Goal: Information Seeking & Learning: Check status

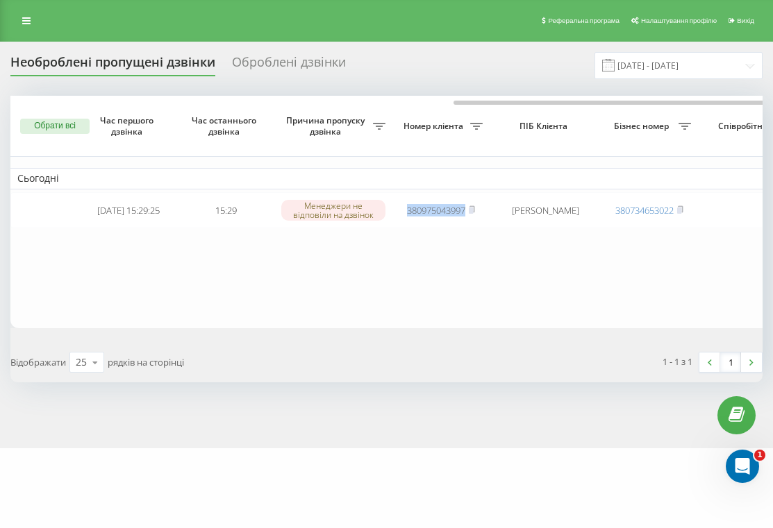
scroll to position [0, 287]
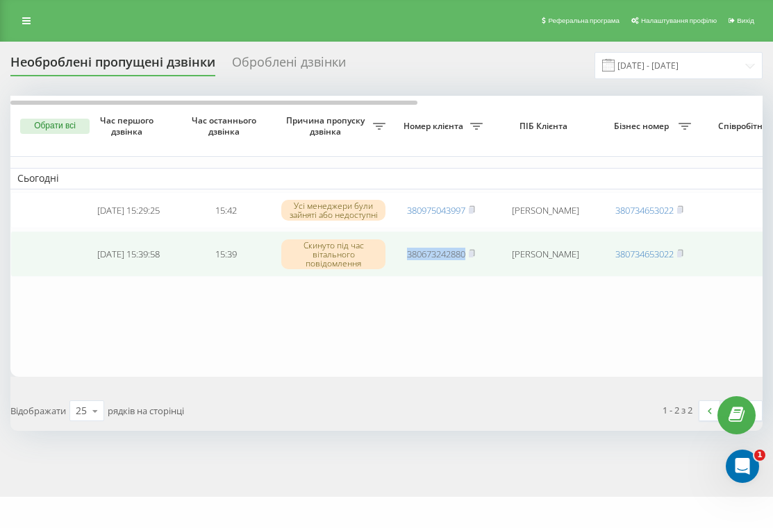
drag, startPoint x: 396, startPoint y: 258, endPoint x: 465, endPoint y: 258, distance: 69.4
click at [465, 258] on td "380673242880" at bounding box center [440, 254] width 97 height 46
copy link "380673242880"
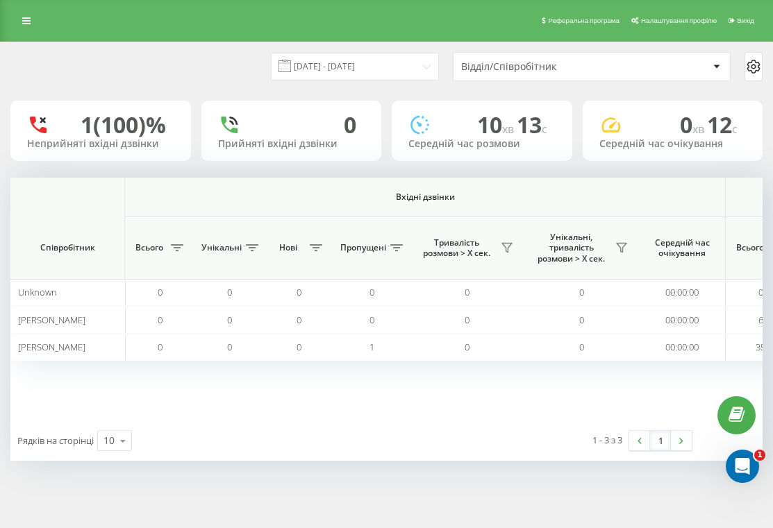
scroll to position [0, 1123]
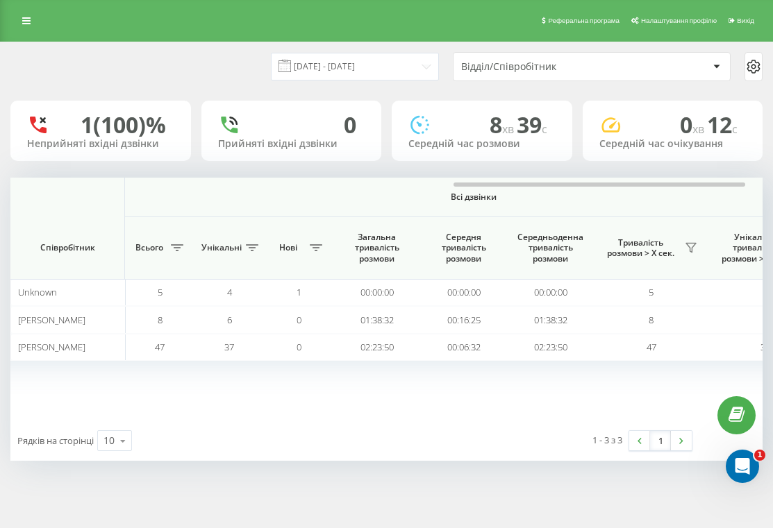
scroll to position [0, 1148]
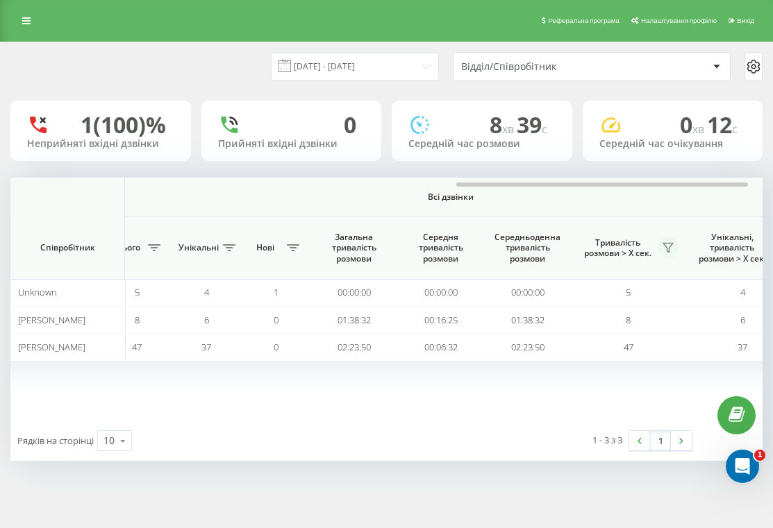
click at [672, 246] on icon at bounding box center [667, 247] width 11 height 11
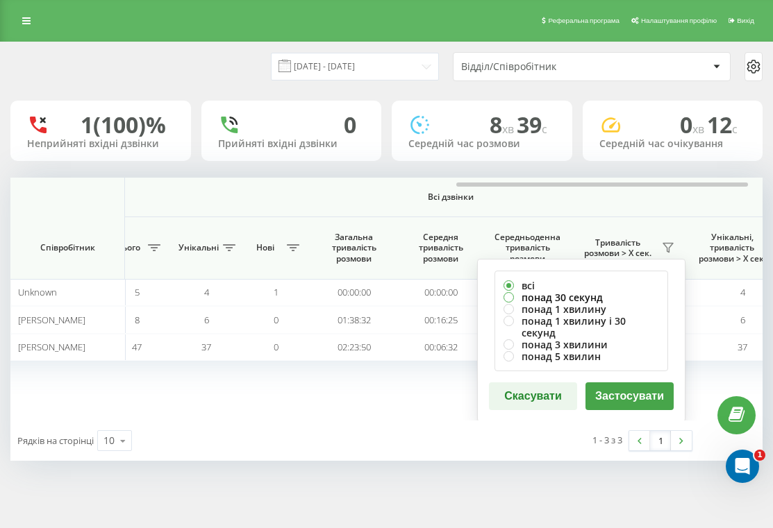
click at [622, 296] on label "понад 30 секунд" at bounding box center [581, 298] width 156 height 12
radio input "true"
click at [622, 383] on button "Застосувати" at bounding box center [629, 397] width 88 height 28
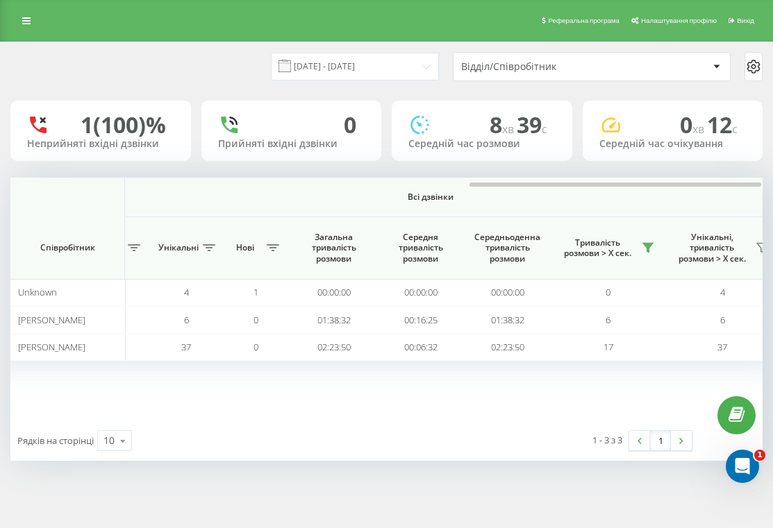
scroll to position [0, 1175]
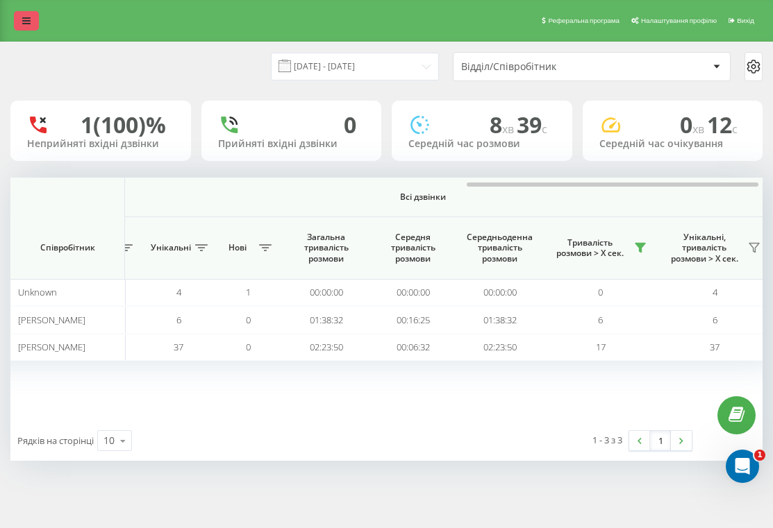
click at [30, 21] on icon at bounding box center [26, 21] width 8 height 10
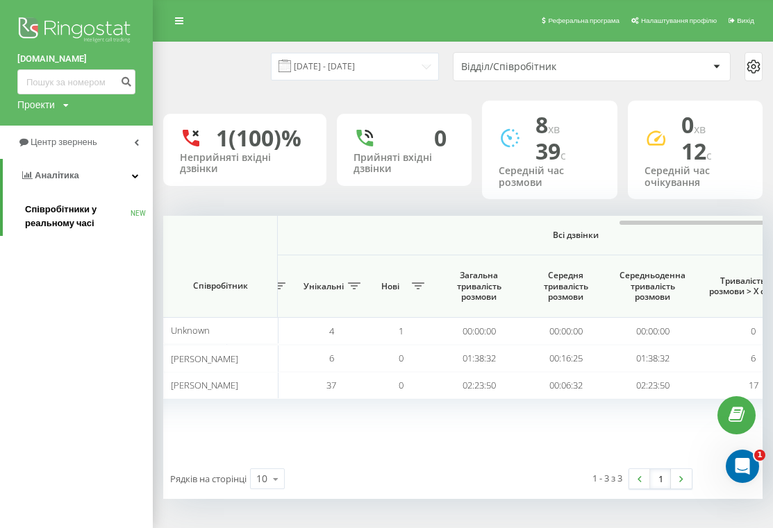
click at [72, 209] on span "Співробітники у реальному часі" at bounding box center [78, 217] width 106 height 28
click at [75, 176] on span "Аналiтика" at bounding box center [57, 175] width 44 height 10
click at [78, 171] on link "Аналiтика" at bounding box center [76, 175] width 153 height 33
click at [78, 177] on link "Аналiтика" at bounding box center [78, 175] width 150 height 33
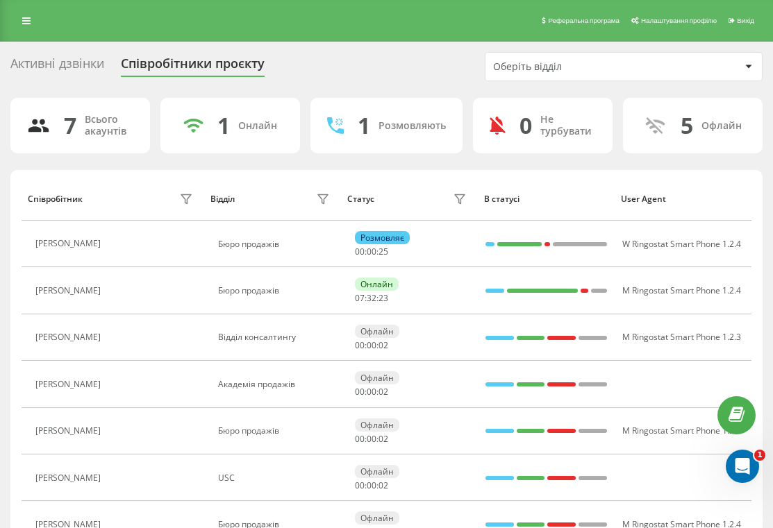
click at [33, 31] on div "Реферальна програма Налаштування профілю Вихід" at bounding box center [386, 21] width 773 height 42
click at [27, 28] on link at bounding box center [26, 20] width 25 height 19
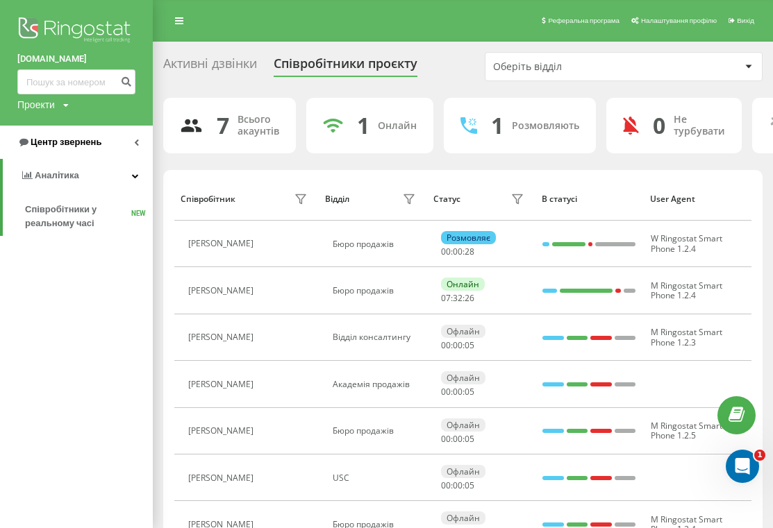
click at [56, 151] on link "Центр звернень" at bounding box center [76, 142] width 153 height 33
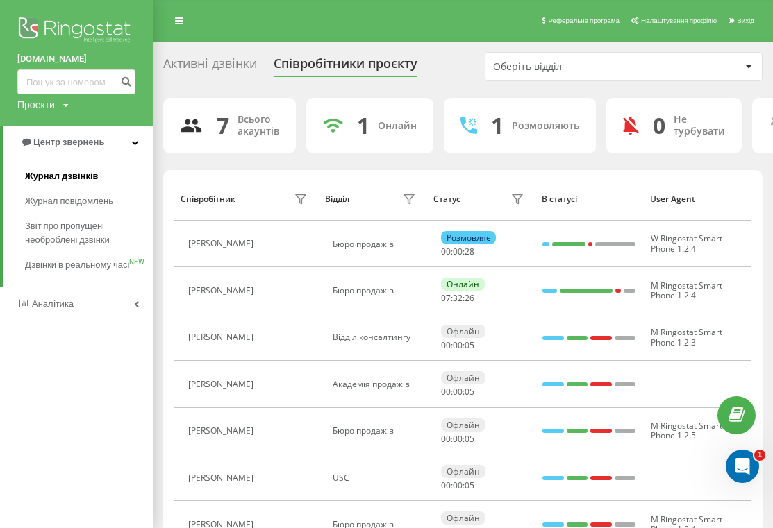
click at [69, 173] on span "Журнал дзвінків" at bounding box center [62, 176] width 74 height 14
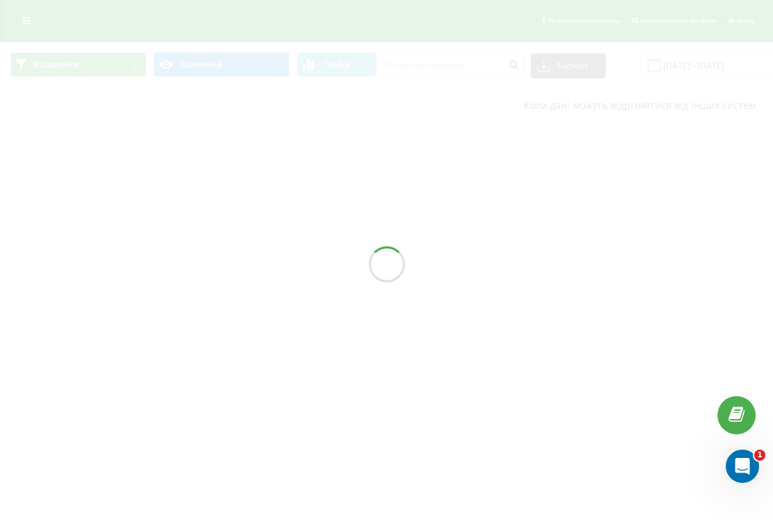
click at [439, 69] on div at bounding box center [386, 264] width 773 height 528
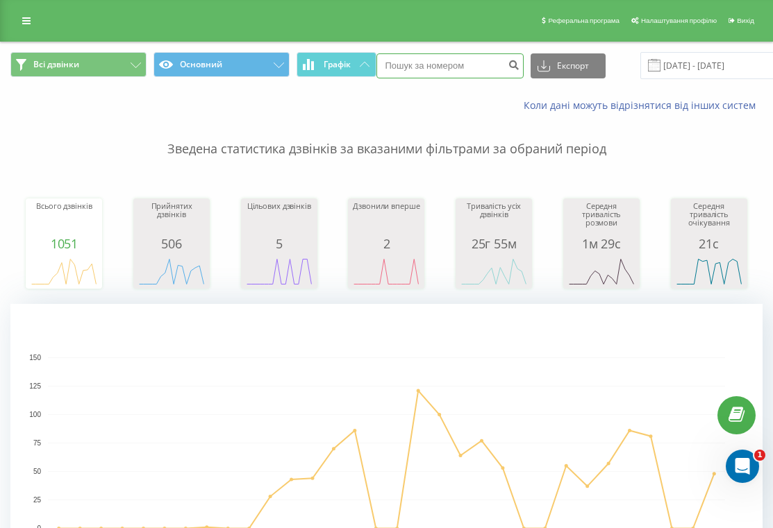
click at [439, 69] on input at bounding box center [449, 65] width 147 height 25
paste input "[PHONE_NUMBER]"
type input "[PHONE_NUMBER]"
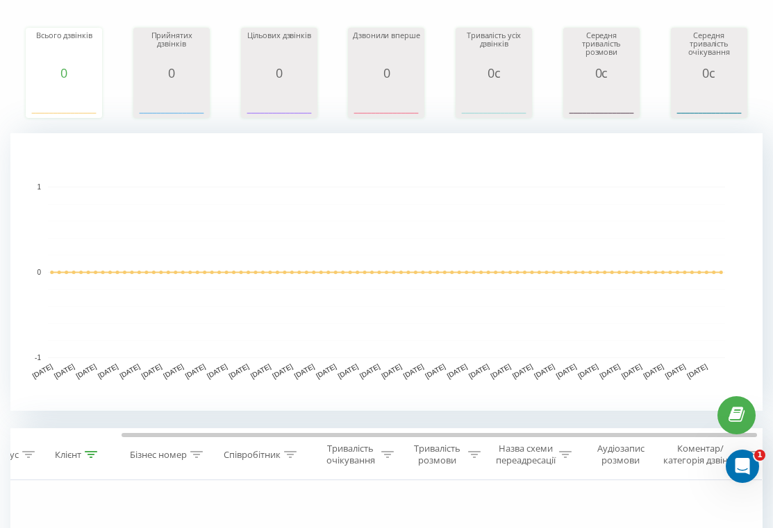
scroll to position [0, 135]
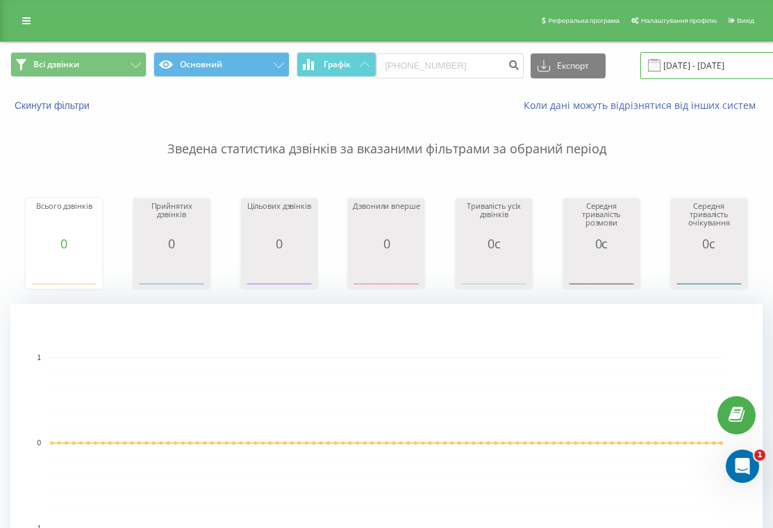
click at [677, 69] on input "22.06.2025 - 22.09.2025" at bounding box center [724, 65] width 168 height 27
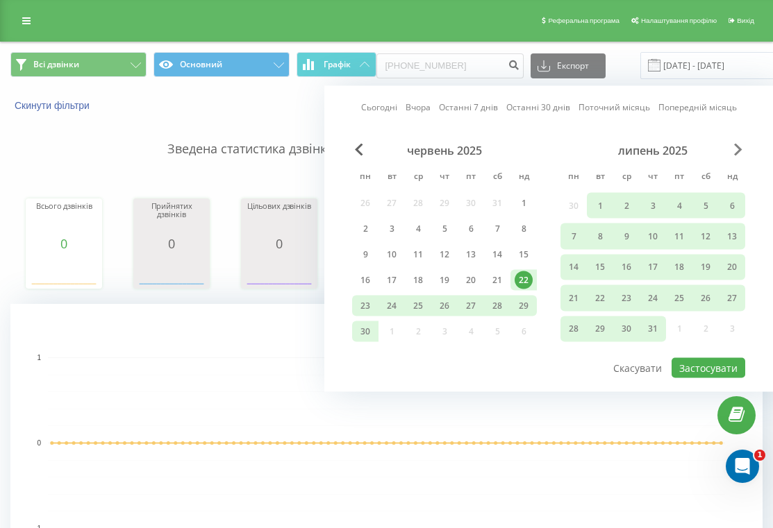
click at [737, 153] on span "Next Month" at bounding box center [738, 150] width 8 height 12
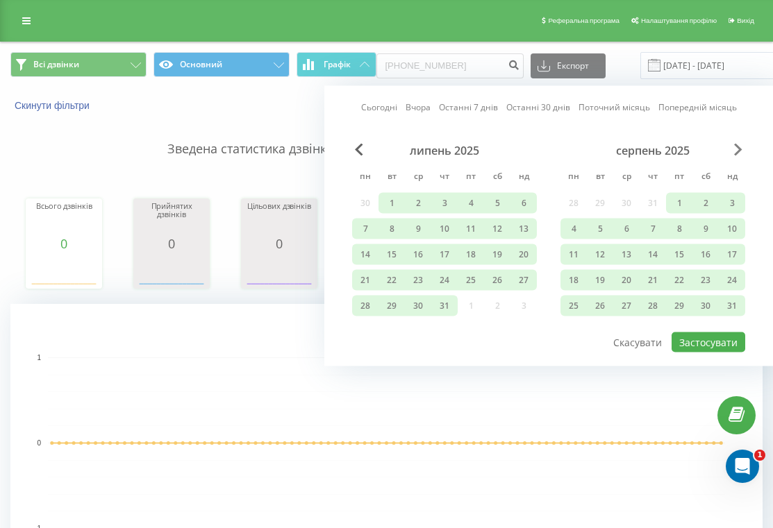
click at [737, 151] on span "Next Month" at bounding box center [738, 150] width 8 height 12
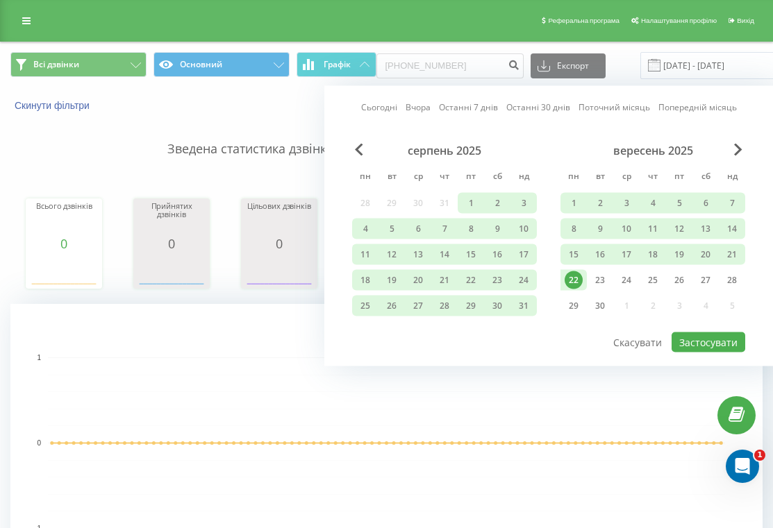
click at [578, 277] on div "22" at bounding box center [573, 280] width 18 height 18
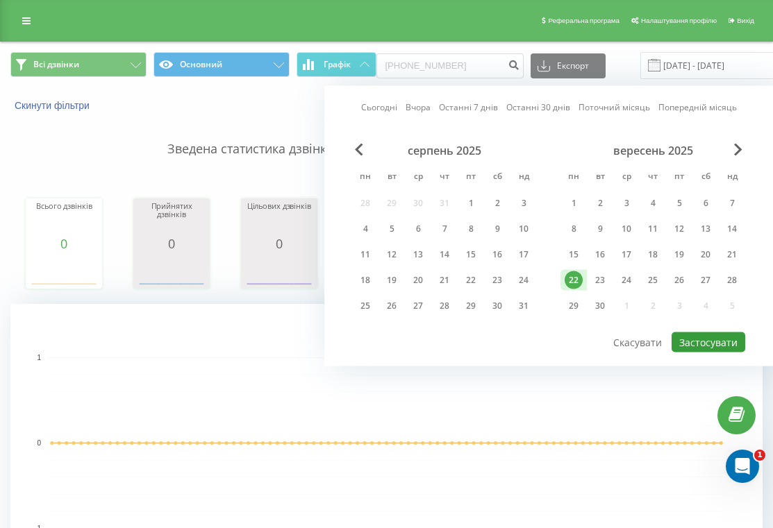
click at [733, 342] on button "Застосувати" at bounding box center [708, 343] width 74 height 20
type input "22.09.2025 - 22.09.2025"
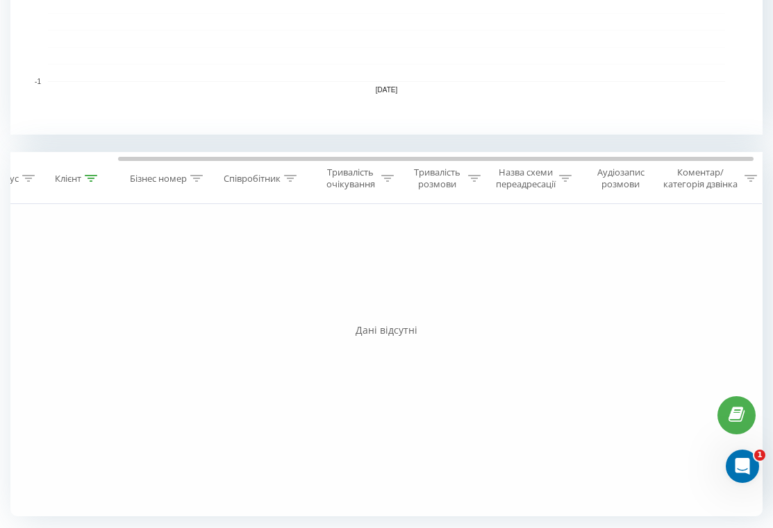
scroll to position [0, 133]
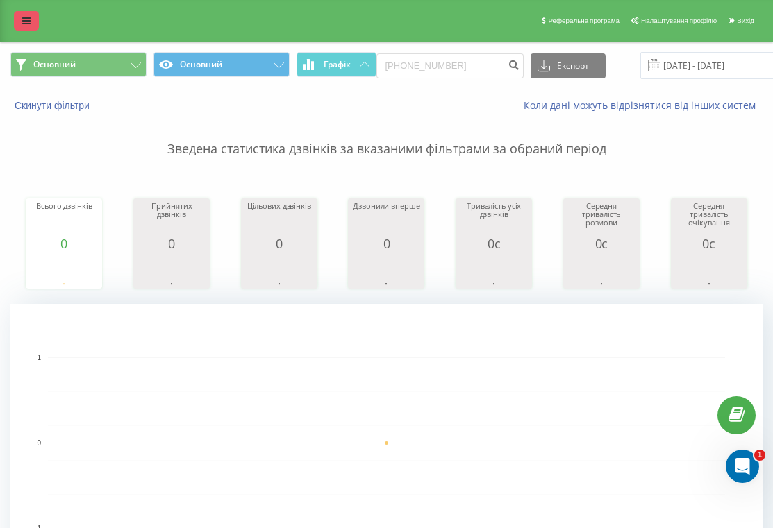
click at [25, 21] on icon at bounding box center [26, 21] width 8 height 10
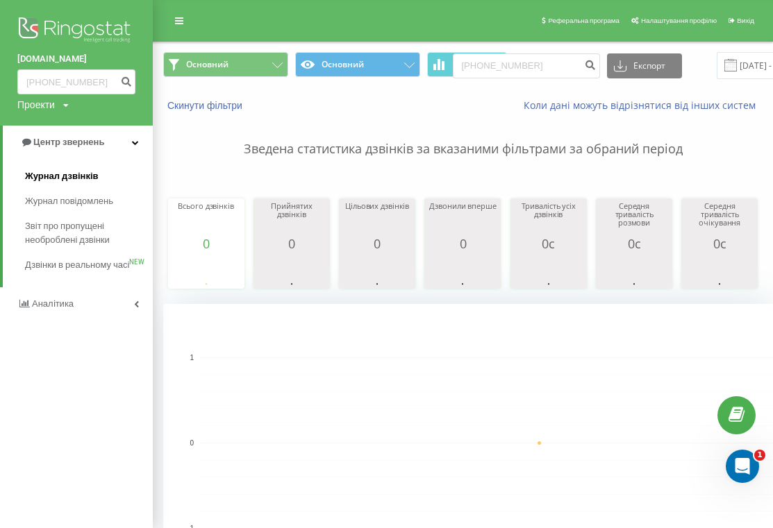
click at [63, 171] on span "Журнал дзвінків" at bounding box center [62, 176] width 74 height 14
click at [490, 81] on div "Основний Основний Графік +380674060784 Експорт .csv .xls .xlsx 22.09.2025 - 22.…" at bounding box center [462, 65] width 619 height 47
click at [551, 72] on input "[PHONE_NUMBER]" at bounding box center [526, 65] width 147 height 25
click at [551, 72] on input "+380674060784" at bounding box center [526, 65] width 147 height 25
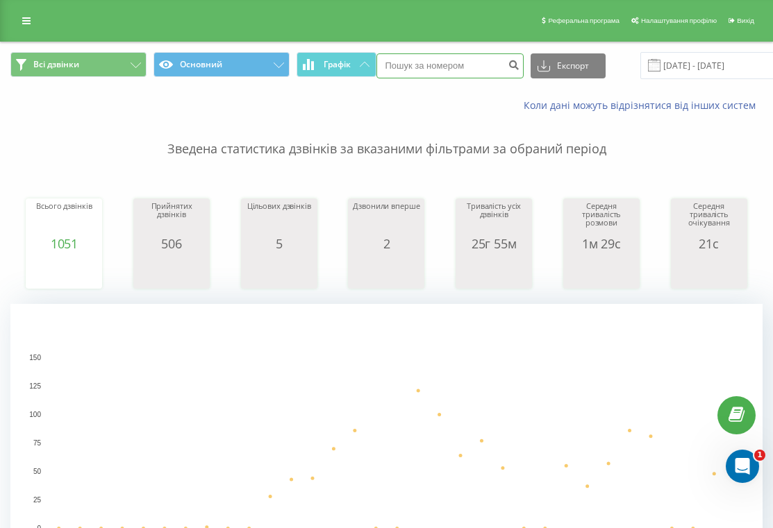
click at [424, 65] on input at bounding box center [449, 65] width 147 height 25
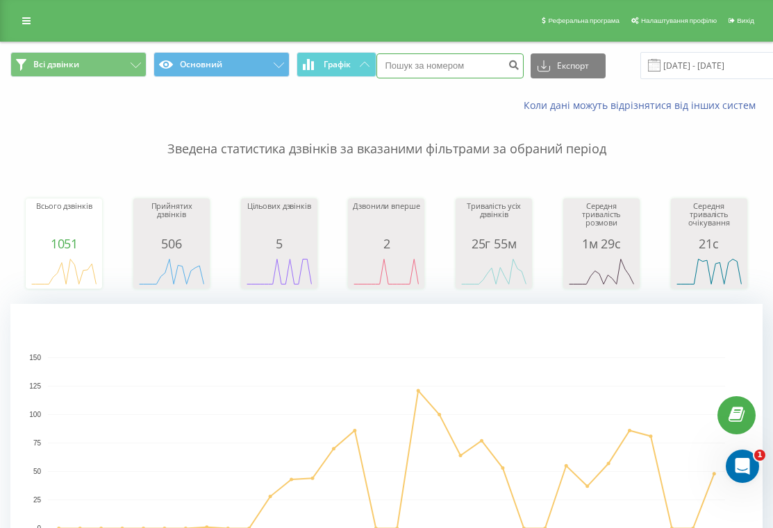
paste input "+380674060784"
type input "[PHONE_NUMBER]"
